Goal: Task Accomplishment & Management: Use online tool/utility

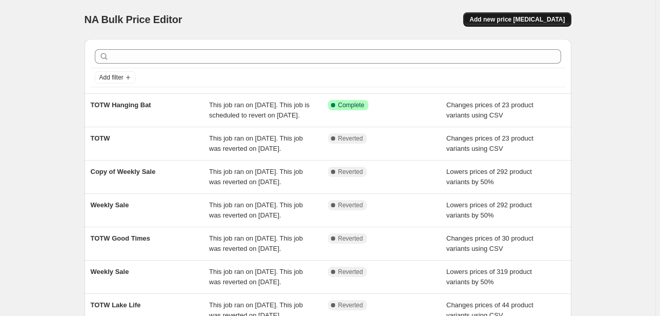
click at [538, 19] on span "Add new price [MEDICAL_DATA]" at bounding box center [516, 19] width 95 height 8
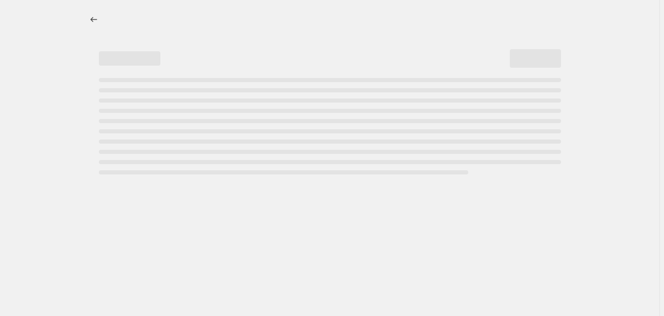
select select "percentage"
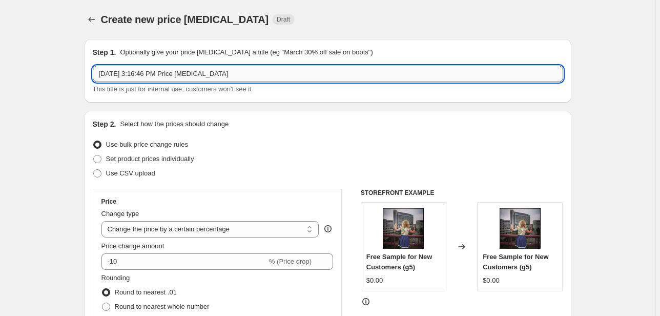
click at [195, 71] on input "[DATE] 3:16:46 PM Price [MEDICAL_DATA]" at bounding box center [328, 74] width 470 height 16
type input "TOTW Vampire"
click at [137, 176] on span "Use CSV upload" at bounding box center [130, 173] width 49 height 8
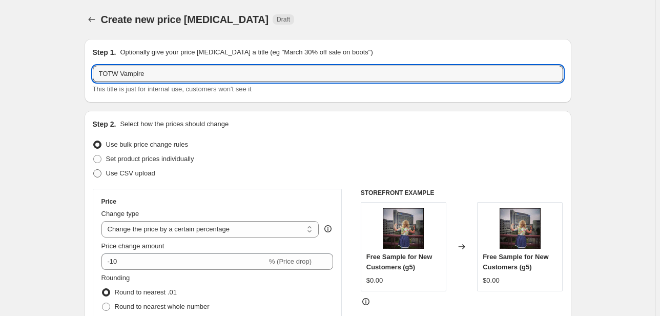
click at [94, 170] on input "Use CSV upload" at bounding box center [93, 169] width 1 height 1
radio input "true"
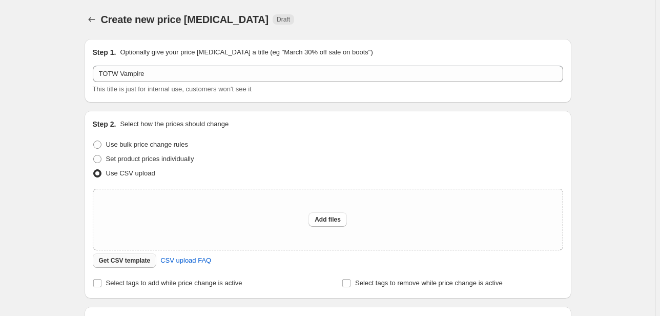
click at [139, 264] on button "Get CSV template" at bounding box center [125, 260] width 64 height 14
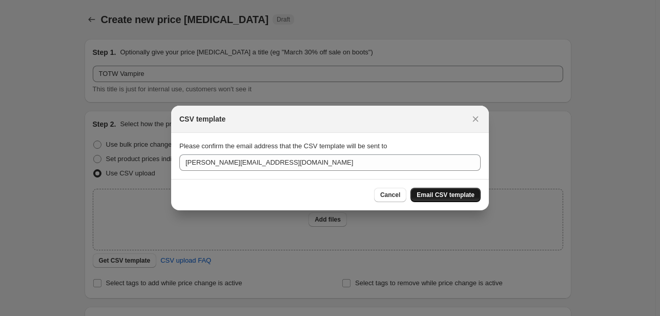
click at [438, 188] on button "Email CSV template" at bounding box center [445, 194] width 70 height 14
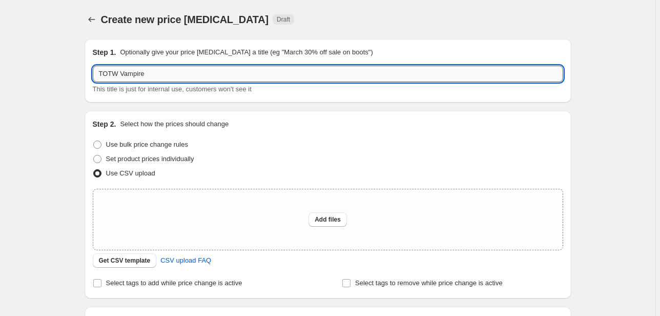
click at [170, 72] on input "TOTW Vampire" at bounding box center [328, 74] width 470 height 16
type input "TOTW Vampire 9/27"
click at [78, 123] on div "Step 1. Optionally give your price [MEDICAL_DATA] a title (eg "March 30% off sa…" at bounding box center [323, 213] width 495 height 364
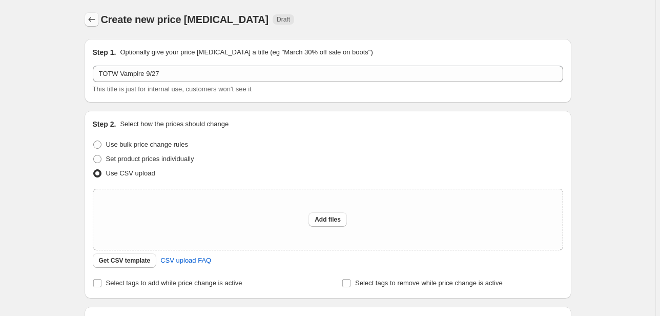
click at [97, 20] on icon "Price change jobs" at bounding box center [92, 19] width 10 height 10
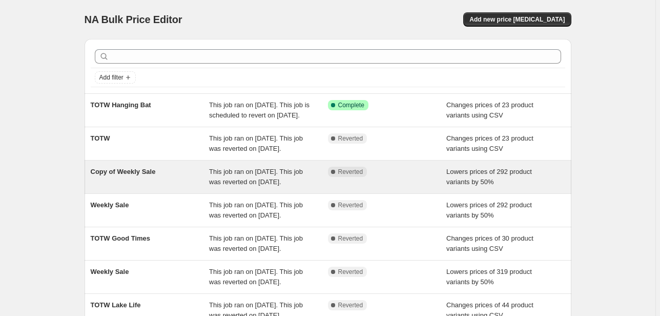
click at [228, 185] on span "This job ran on [DATE]. This job was reverted on [DATE]." at bounding box center [256, 176] width 94 height 18
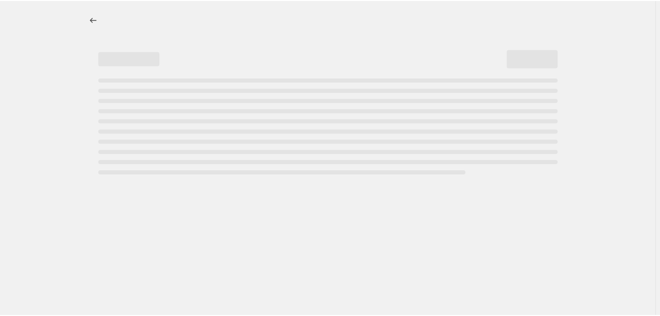
select select "percentage"
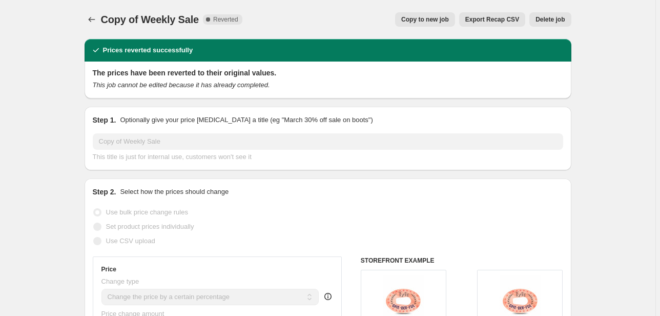
click at [430, 11] on div "Copy of Weekly Sale. This page is ready Copy of Weekly Sale Complete Reverted C…" at bounding box center [328, 19] width 487 height 39
click at [434, 23] on span "Copy to new job" at bounding box center [425, 19] width 48 height 8
select select "percentage"
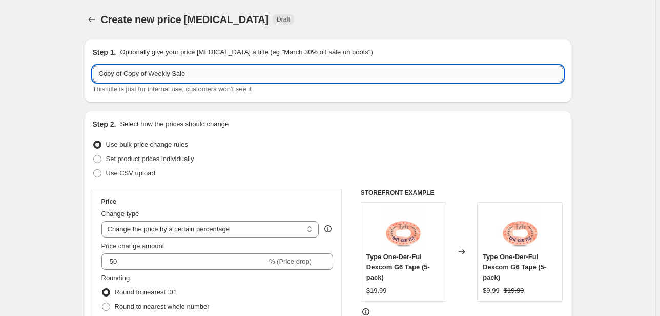
click at [172, 69] on input "Copy of Copy of Weekly Sale" at bounding box center [328, 74] width 470 height 16
drag, startPoint x: 154, startPoint y: 78, endPoint x: 49, endPoint y: 93, distance: 106.1
click at [323, 67] on input "Weekly Sale" at bounding box center [328, 74] width 470 height 16
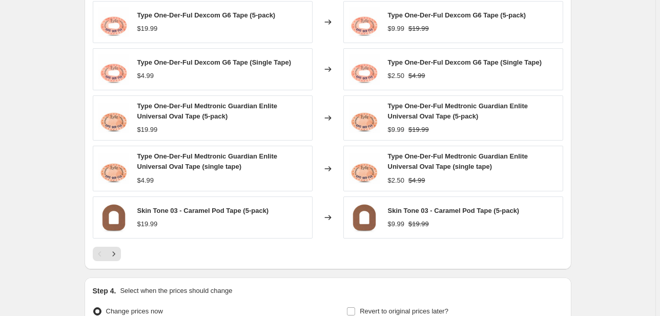
scroll to position [803, 0]
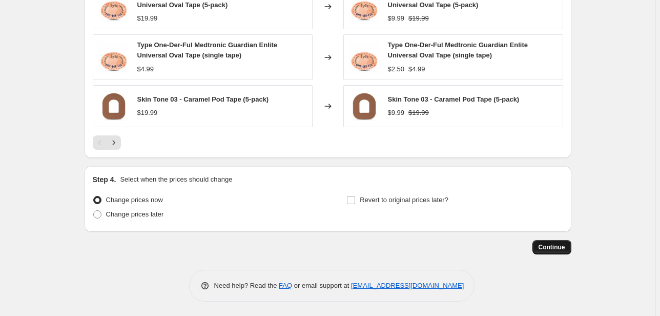
type input "Weekly Sale 9/25"
click at [541, 246] on span "Continue" at bounding box center [551, 247] width 27 height 8
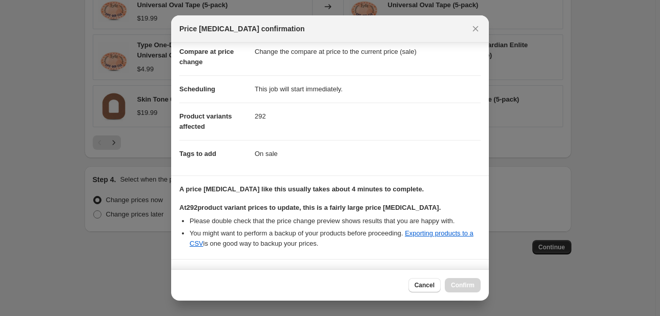
scroll to position [135, 0]
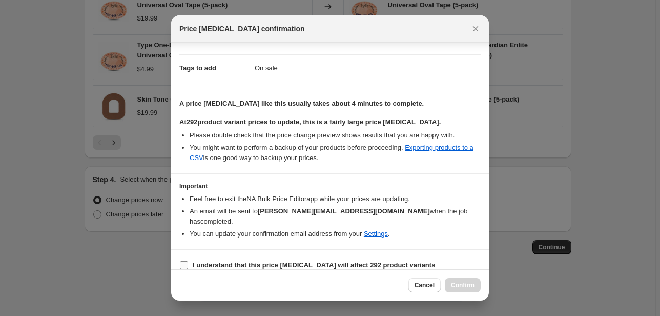
click at [291, 261] on b "I understand that this price [MEDICAL_DATA] will affect 292 product variants" at bounding box center [314, 265] width 242 height 8
click at [188, 261] on input "I understand that this price [MEDICAL_DATA] will affect 292 product variants" at bounding box center [184, 265] width 8 height 8
checkbox input "true"
click at [460, 281] on span "Confirm" at bounding box center [463, 285] width 24 height 8
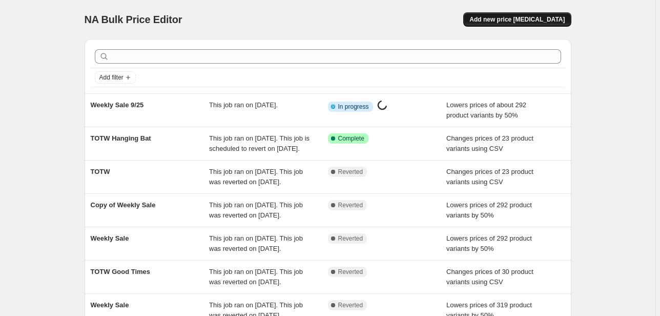
click at [523, 22] on span "Add new price [MEDICAL_DATA]" at bounding box center [516, 19] width 95 height 8
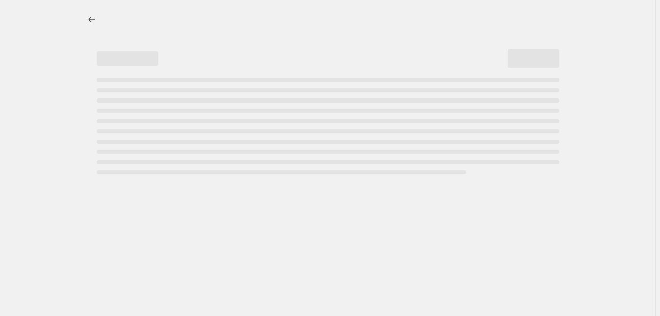
select select "percentage"
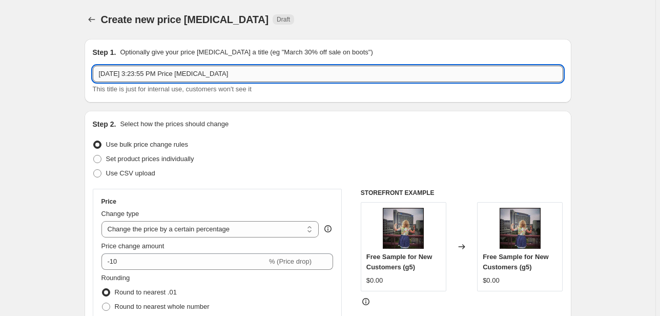
click at [275, 76] on input "[DATE] 3:23:55 PM Price [MEDICAL_DATA]" at bounding box center [328, 74] width 470 height 16
type input "TOTW Vampire"
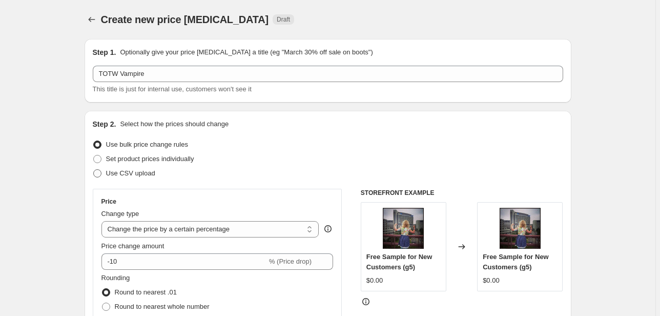
click at [133, 173] on span "Use CSV upload" at bounding box center [130, 173] width 49 height 8
click at [94, 170] on input "Use CSV upload" at bounding box center [93, 169] width 1 height 1
radio input "true"
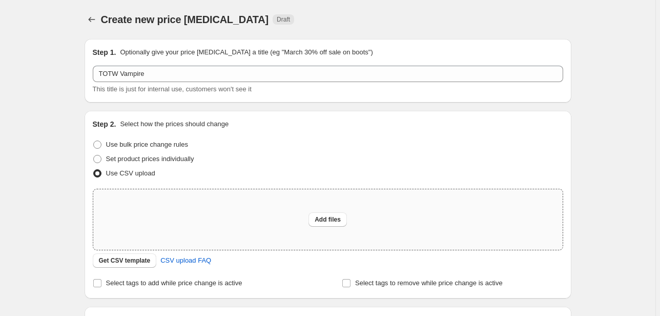
click at [204, 225] on div "Add files" at bounding box center [327, 219] width 469 height 60
type input "C:\fakepath\csv_template_user_3436 (3).csv"
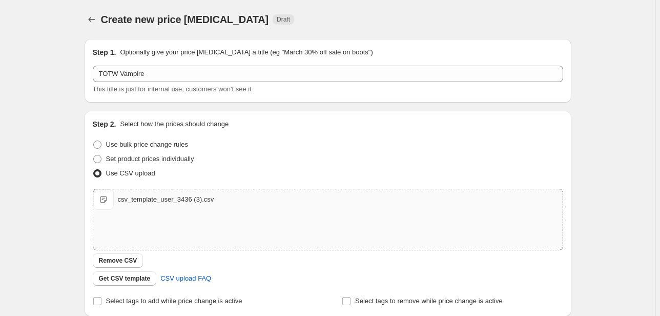
scroll to position [159, 0]
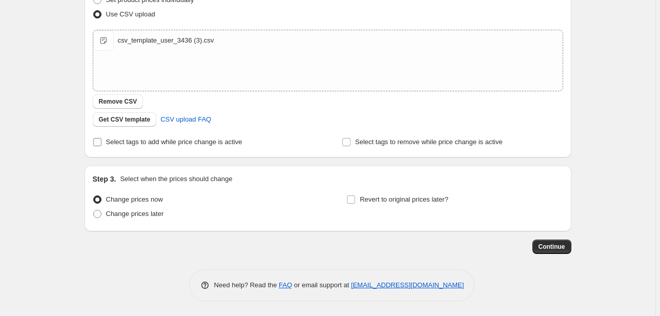
click at [162, 141] on span "Select tags to add while price change is active" at bounding box center [174, 142] width 136 height 8
click at [101, 141] on input "Select tags to add while price change is active" at bounding box center [97, 142] width 8 height 8
checkbox input "true"
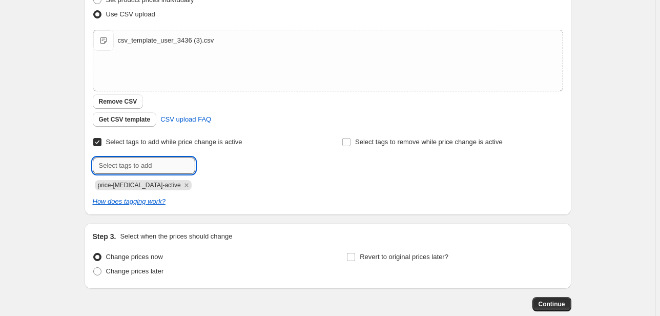
click at [142, 171] on input "text" at bounding box center [144, 165] width 102 height 16
type input "TOTW"
click at [212, 165] on b "Add" at bounding box center [210, 164] width 12 height 7
click at [165, 168] on input "text" at bounding box center [144, 165] width 102 height 16
type input "On sale"
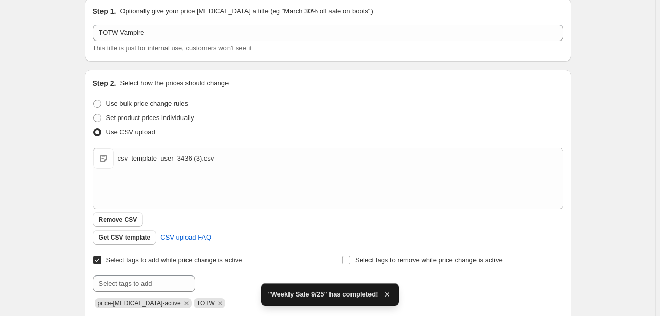
scroll to position [123, 0]
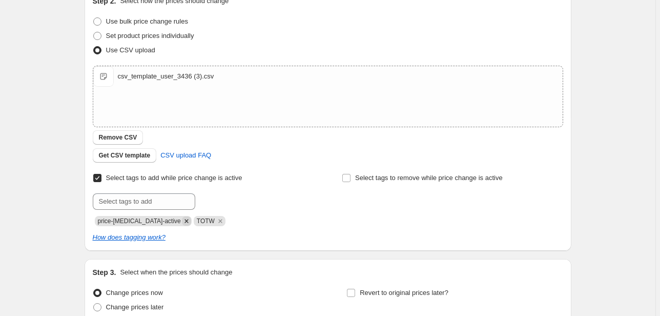
click at [182, 219] on icon "Remove price-change-job-active" at bounding box center [186, 220] width 9 height 9
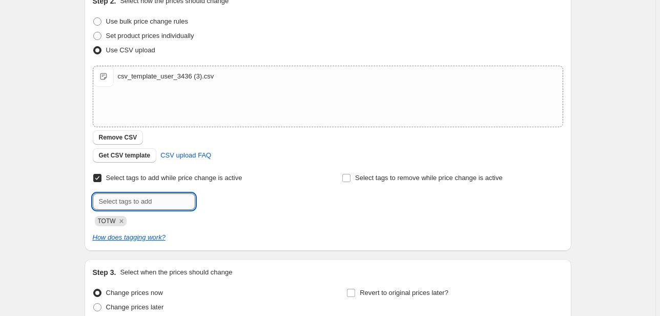
click at [156, 201] on input "text" at bounding box center [144, 201] width 102 height 16
type input "On sale"
click at [218, 200] on span "Add On sale" at bounding box center [222, 200] width 36 height 8
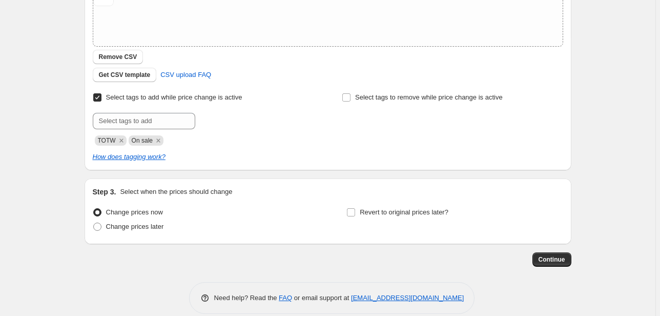
scroll to position [205, 0]
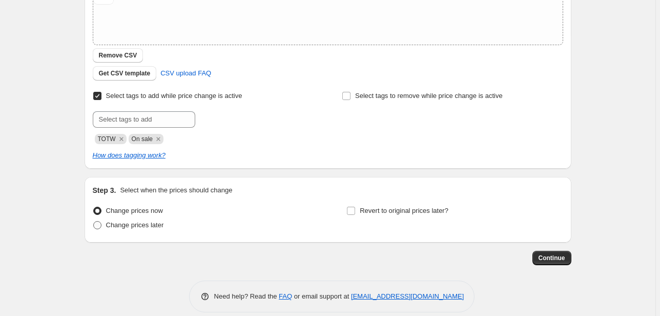
click at [157, 224] on span "Change prices later" at bounding box center [135, 225] width 58 height 8
click at [94, 221] on input "Change prices later" at bounding box center [93, 221] width 1 height 1
radio input "true"
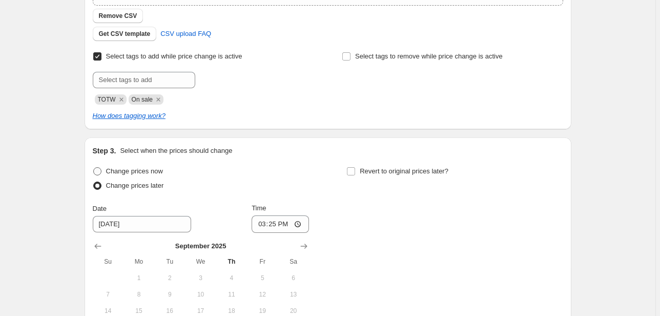
scroll to position [287, 0]
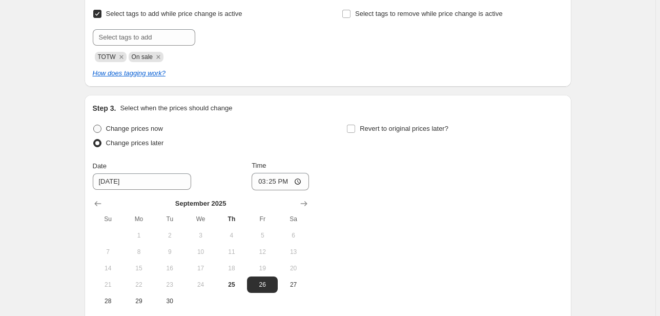
click at [154, 127] on span "Change prices now" at bounding box center [134, 128] width 57 height 8
click at [94, 125] on input "Change prices now" at bounding box center [93, 124] width 1 height 1
radio input "true"
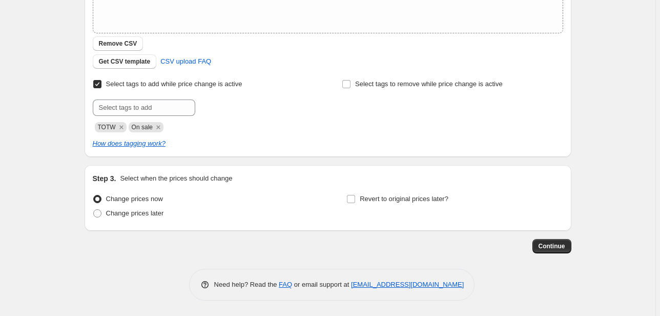
scroll to position [216, 0]
click at [430, 199] on span "Revert to original prices later?" at bounding box center [404, 199] width 89 height 8
click at [355, 199] on input "Revert to original prices later?" at bounding box center [351, 199] width 8 height 8
checkbox input "true"
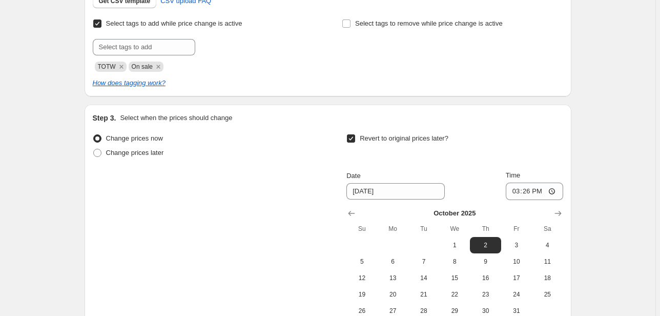
scroll to position [339, 0]
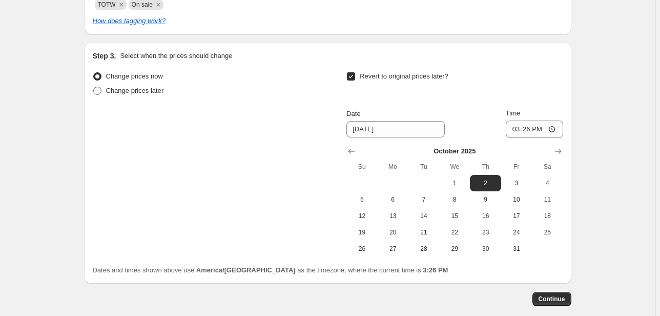
click at [113, 94] on span "Change prices later" at bounding box center [135, 91] width 58 height 8
click at [94, 87] on input "Change prices later" at bounding box center [93, 87] width 1 height 1
radio input "true"
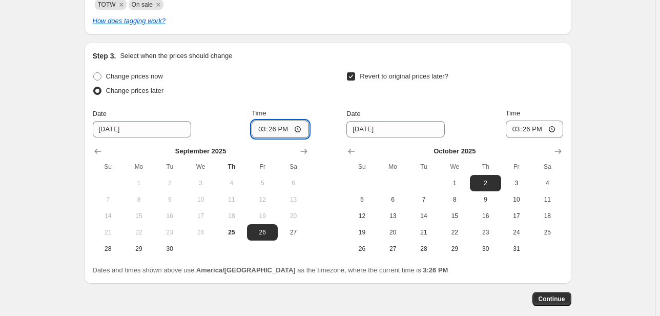
click at [257, 129] on input "15:26" at bounding box center [280, 128] width 57 height 17
type input "23:50"
click at [524, 185] on span "3" at bounding box center [516, 183] width 23 height 8
type input "10/3/2025"
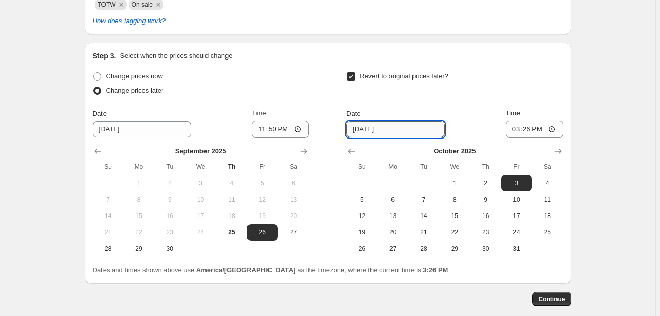
click at [356, 130] on input "10/3/2025" at bounding box center [395, 129] width 98 height 16
click at [514, 128] on input "15:26" at bounding box center [534, 128] width 57 height 17
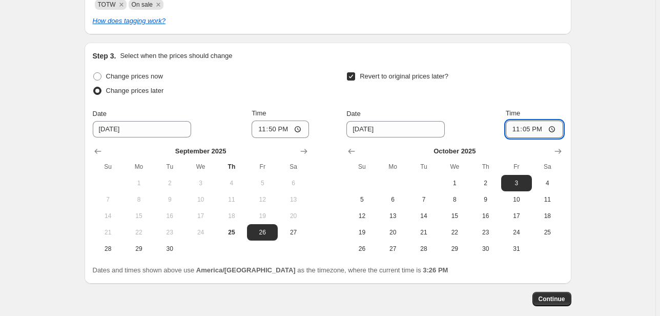
type input "23:50"
click at [559, 299] on span "Continue" at bounding box center [551, 299] width 27 height 8
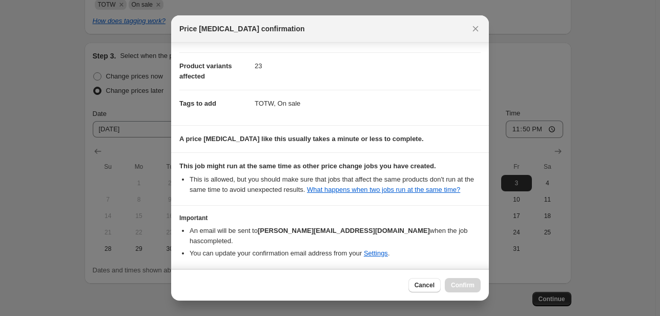
scroll to position [75, 0]
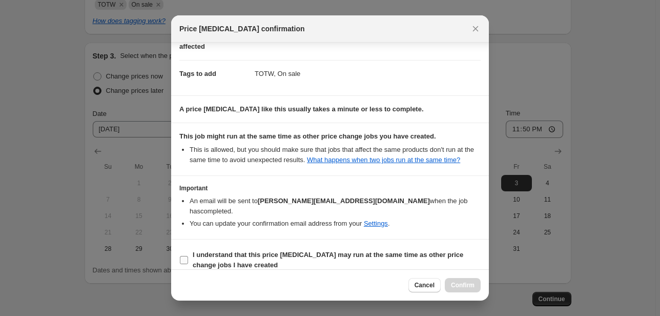
click at [244, 250] on b "I understand that this price change job may run at the same time as other price…" at bounding box center [328, 259] width 270 height 18
click at [188, 256] on input "I understand that this price change job may run at the same time as other price…" at bounding box center [184, 260] width 8 height 8
checkbox input "true"
click at [469, 282] on span "Confirm" at bounding box center [463, 285] width 24 height 8
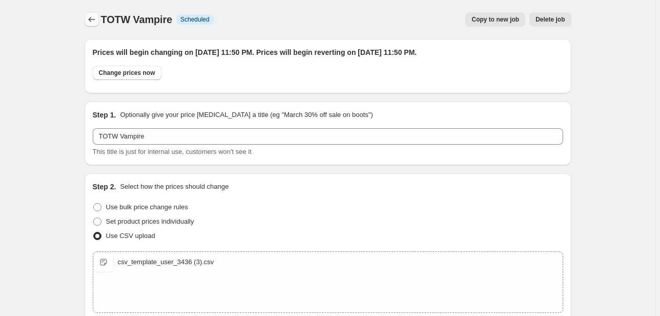
click at [97, 18] on icon "Price change jobs" at bounding box center [92, 19] width 10 height 10
